Goal: Transaction & Acquisition: Purchase product/service

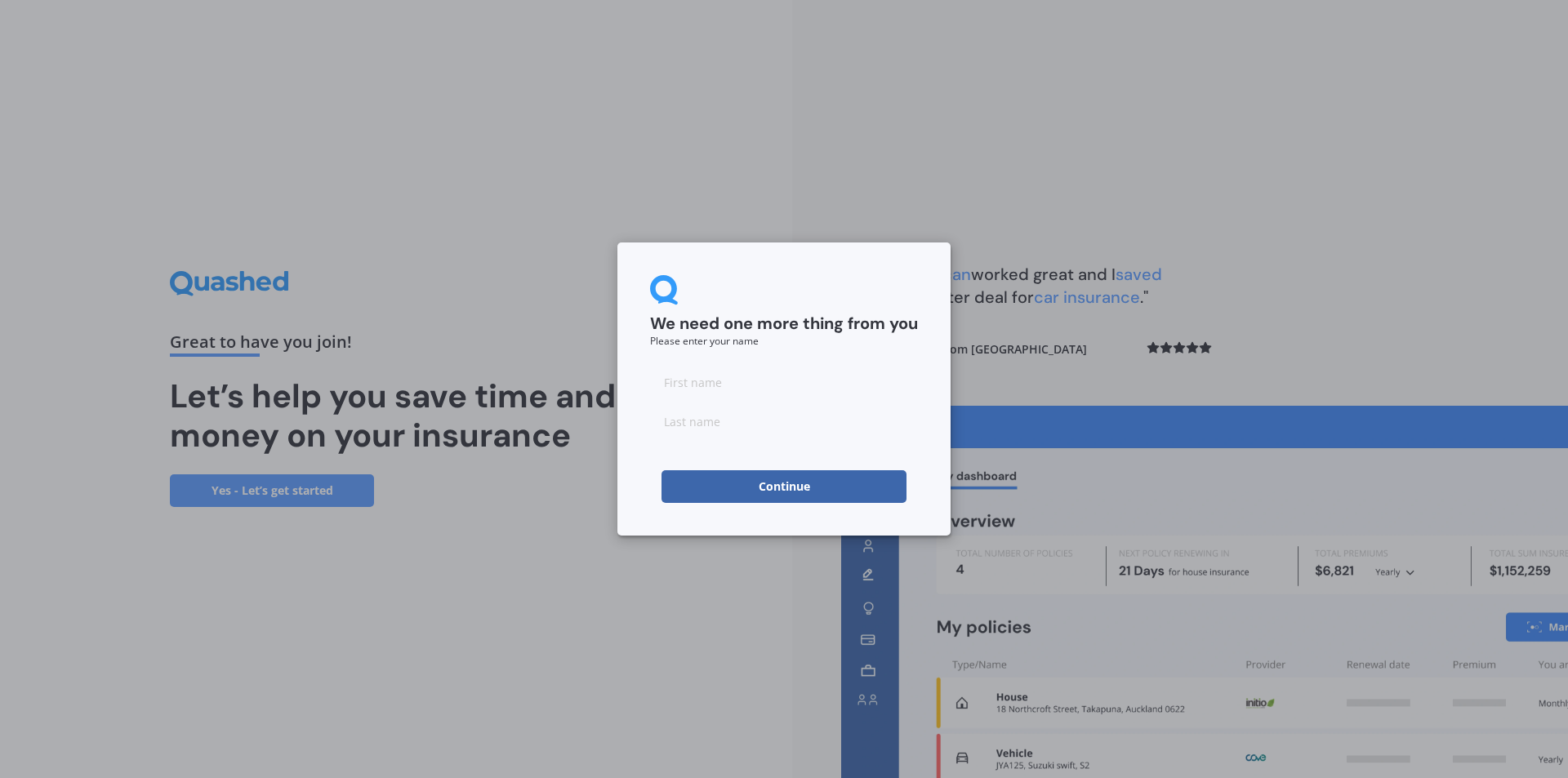
click at [748, 377] on input at bounding box center [784, 381] width 268 height 32
type input "[PERSON_NAME]"
click at [755, 491] on button "Continue" at bounding box center [783, 485] width 245 height 32
click at [692, 415] on input at bounding box center [784, 421] width 268 height 32
type input "[PERSON_NAME]"
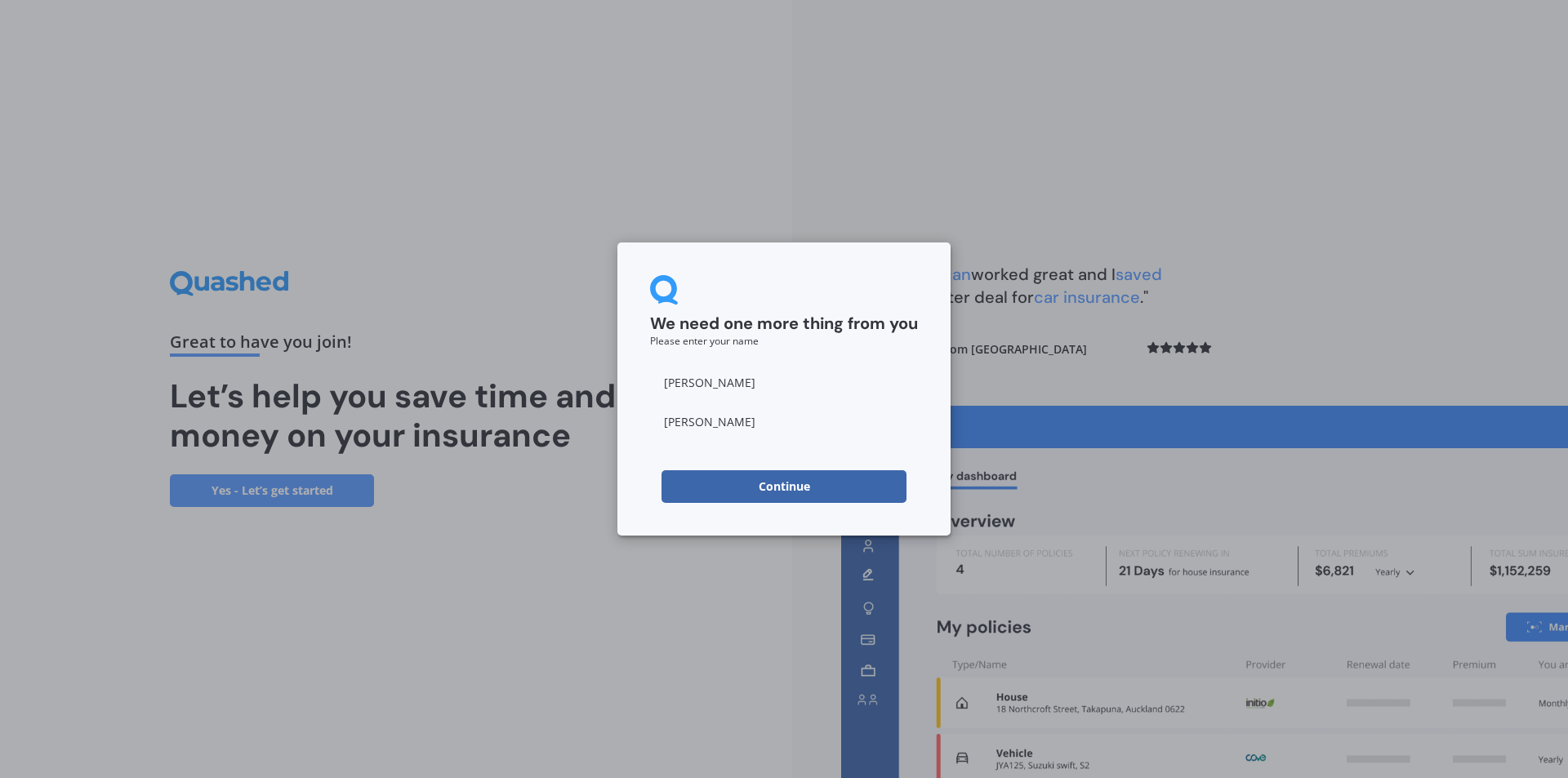
click at [761, 493] on button "Continue" at bounding box center [783, 485] width 245 height 32
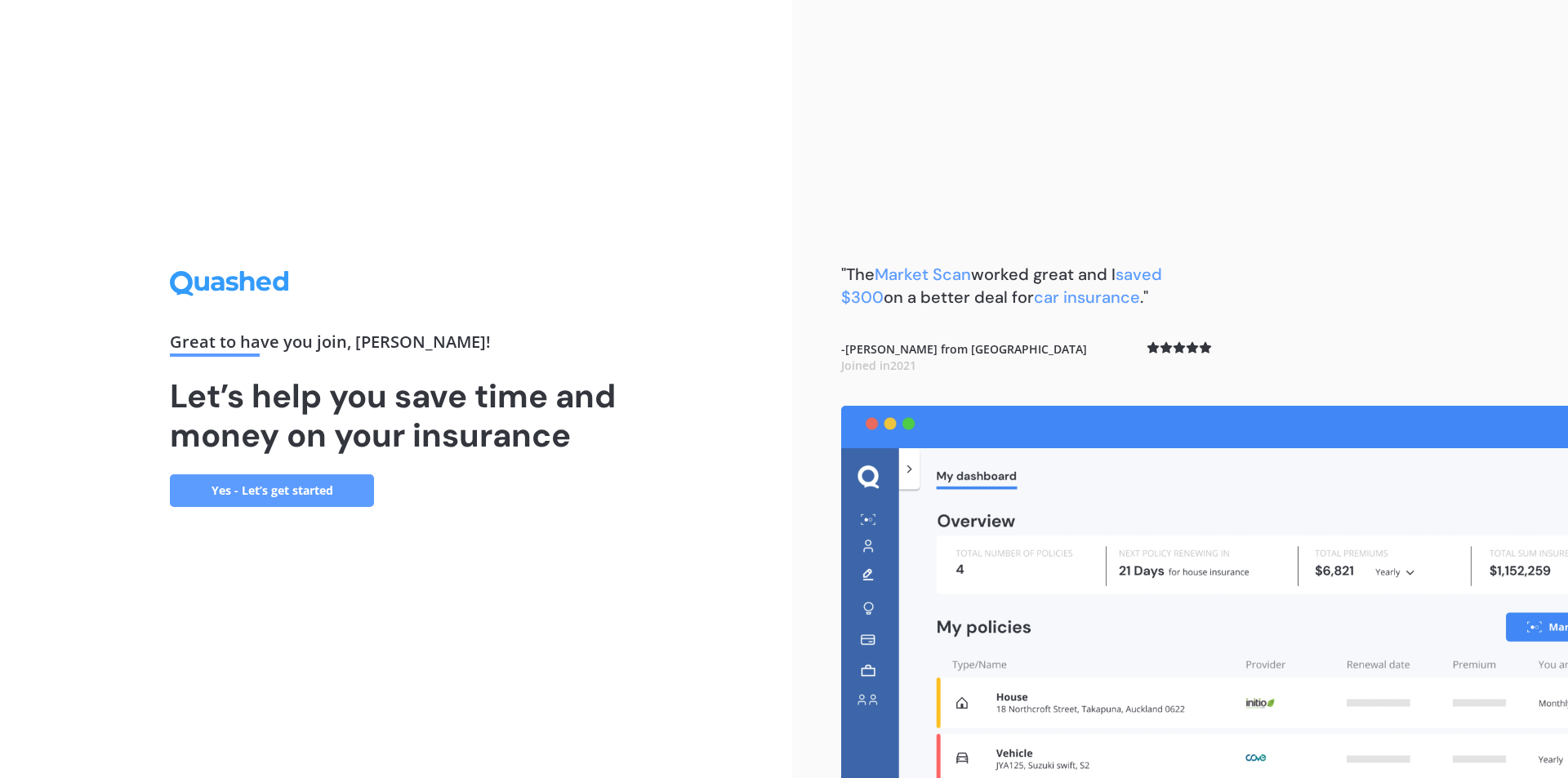
click at [271, 493] on link "Yes - Let’s get started" at bounding box center [271, 490] width 204 height 32
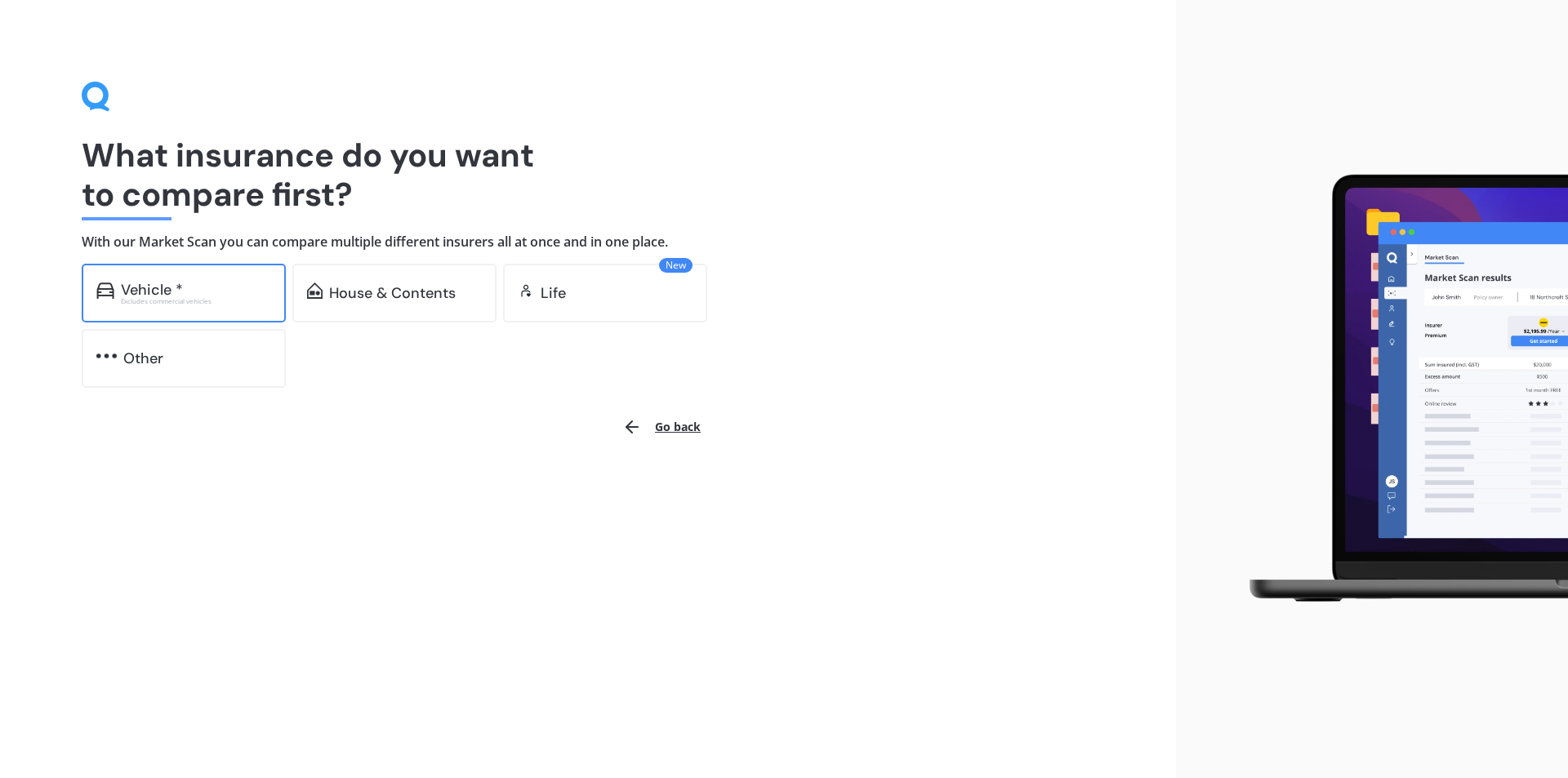
click at [228, 293] on div "Vehicle *" at bounding box center [196, 290] width 151 height 17
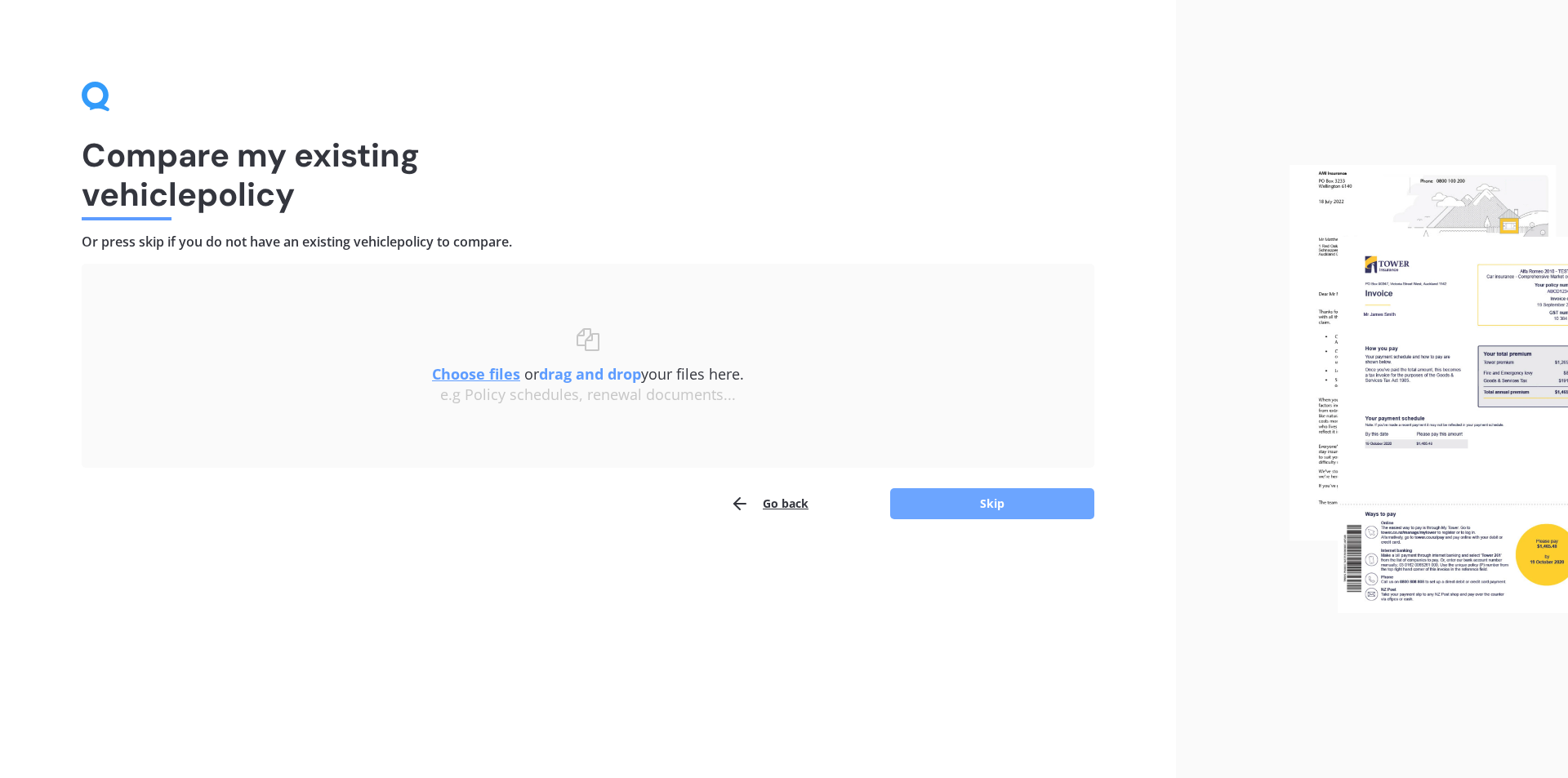
click at [991, 502] on button "Skip" at bounding box center [992, 504] width 204 height 31
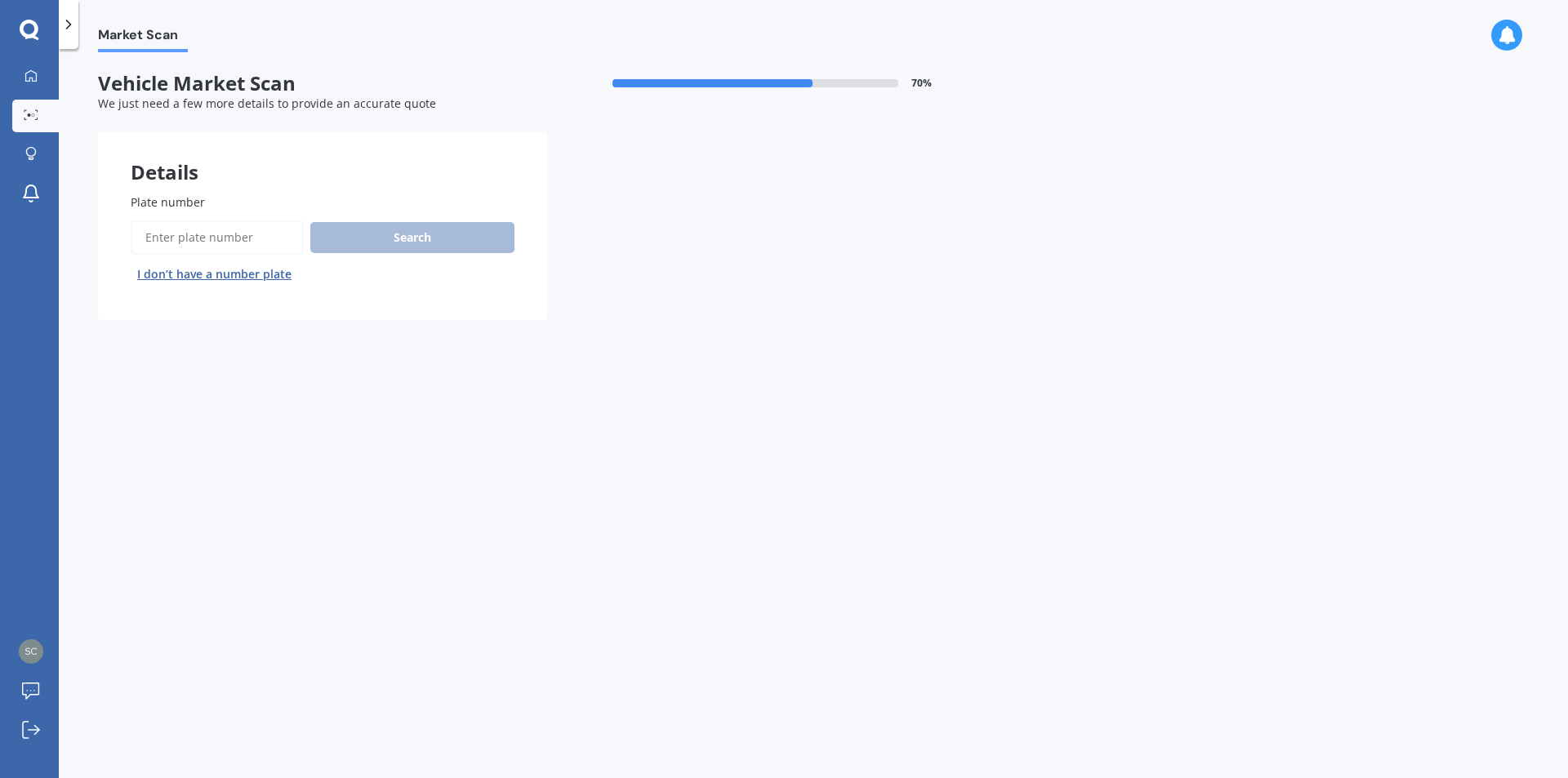
click at [156, 239] on input "Plate number" at bounding box center [216, 237] width 173 height 34
type input "rck200"
click at [371, 236] on button "Search" at bounding box center [412, 238] width 204 height 31
